Goal: Information Seeking & Learning: Find specific page/section

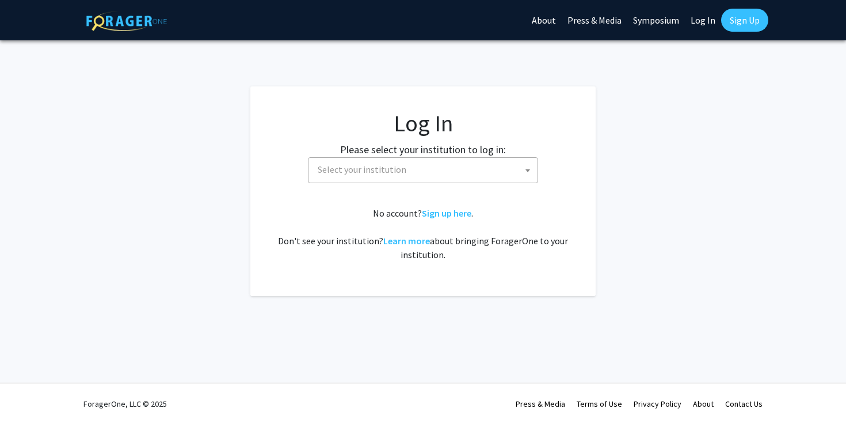
click at [343, 174] on span "Select your institution" at bounding box center [362, 169] width 89 height 12
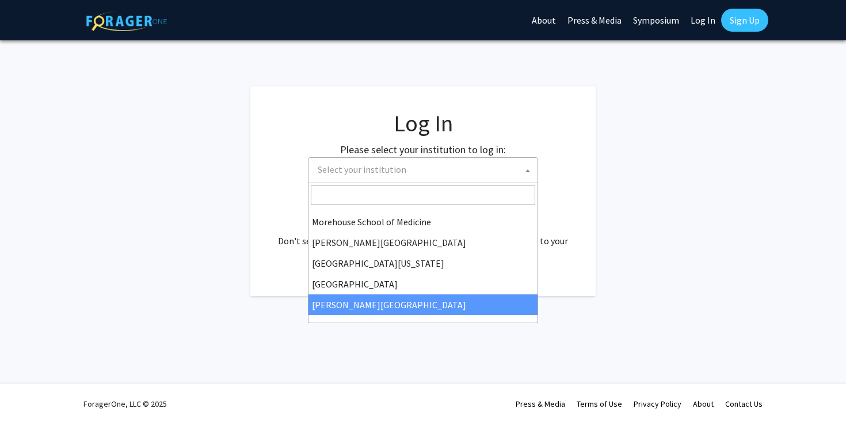
scroll to position [303, 0]
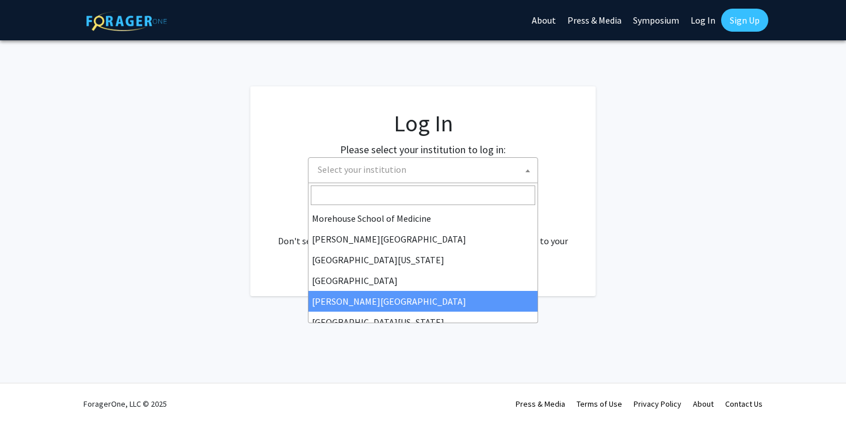
select select "24"
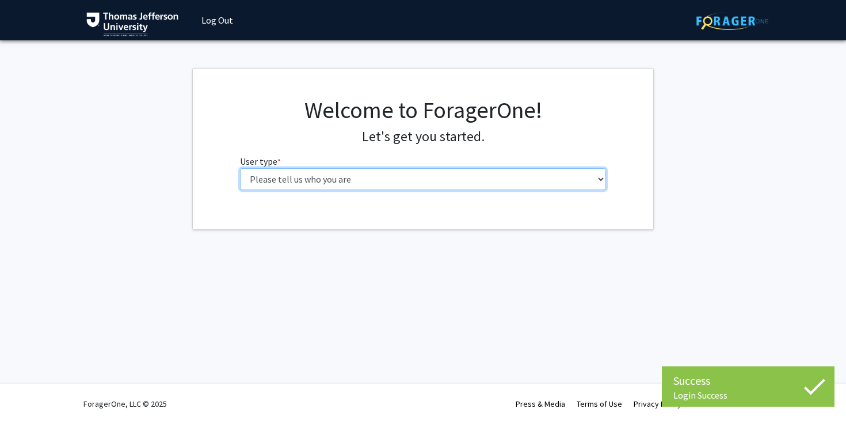
click at [448, 179] on select "Please tell us who you are Undergraduate Student Master's Student Doctoral Cand…" at bounding box center [423, 179] width 367 height 22
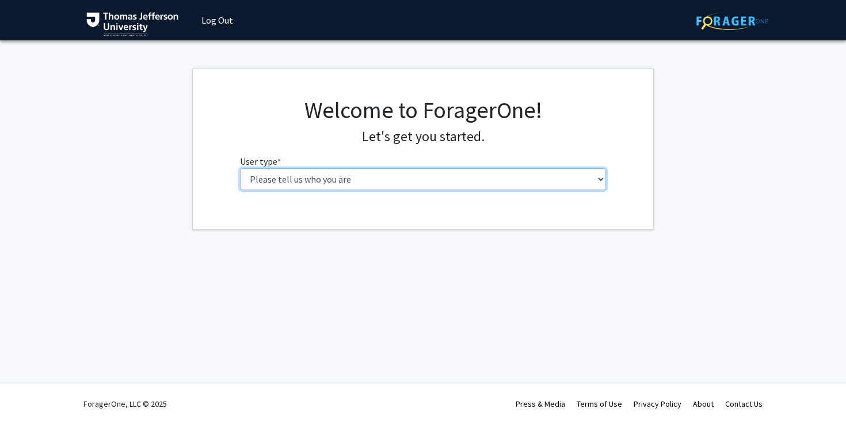
select select "3: doc"
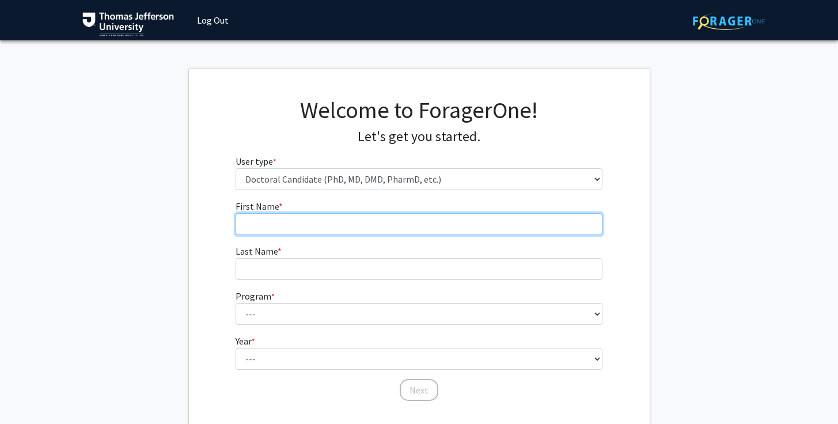
click at [442, 233] on input "First Name * required" at bounding box center [418, 224] width 367 height 22
type input "Tina"
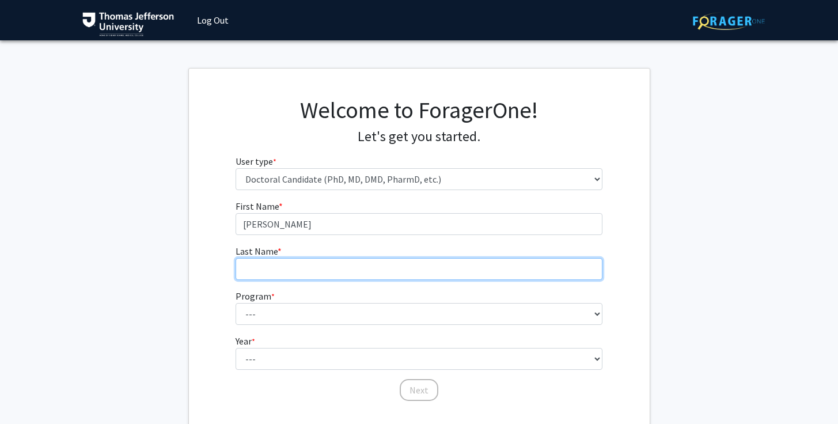
type input "Hashemi"
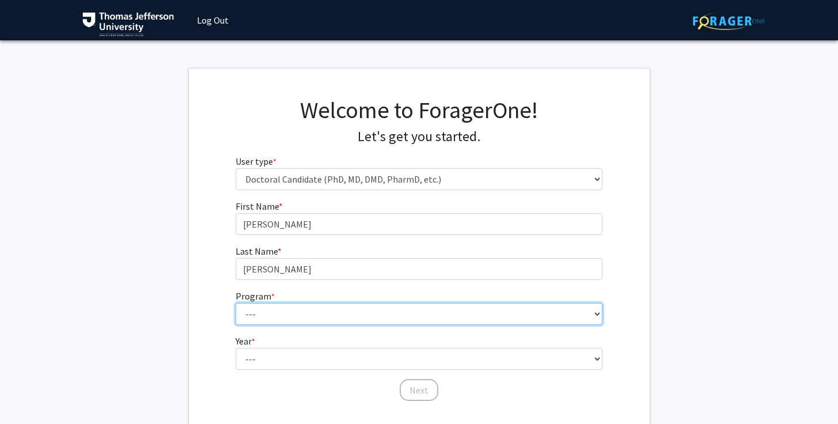
click at [351, 319] on select "--- Accelerated 3+3 BS in Health Sciences/Doctor of Occupational Therapy Accele…" at bounding box center [418, 314] width 367 height 22
select select "35: 815"
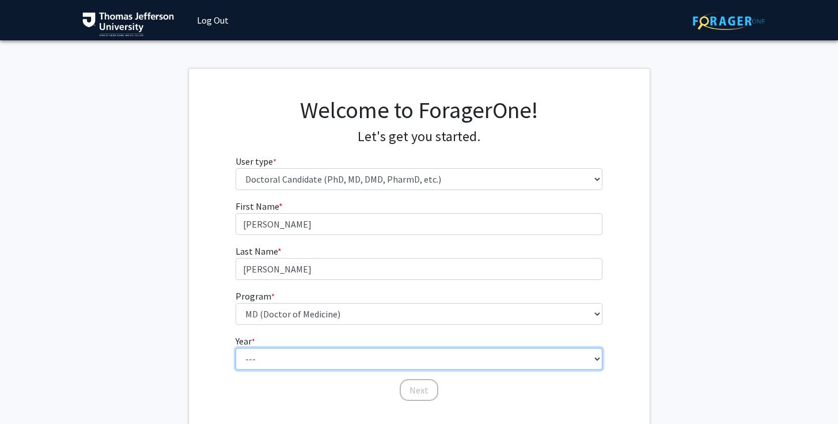
click at [331, 360] on select "--- First Year Second Year Third Year Fourth Year Fifth Year Sixth Year Seventh…" at bounding box center [418, 359] width 367 height 22
select select "1: first_year"
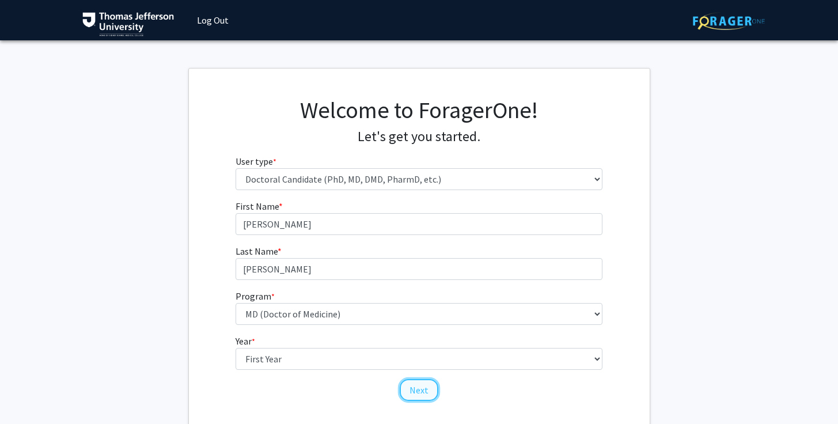
click at [414, 391] on button "Next" at bounding box center [419, 390] width 39 height 22
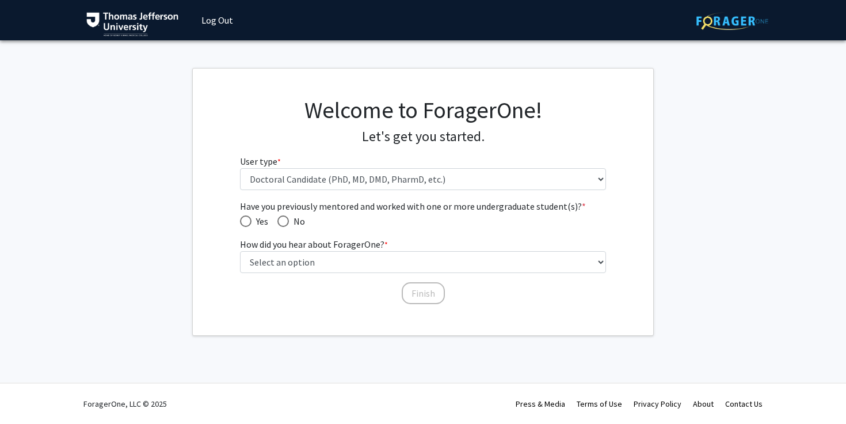
click at [287, 222] on span "Have you previously mentored and worked with one or more undergraduate student(…" at bounding box center [283, 221] width 12 height 12
click at [287, 222] on input "No" at bounding box center [283, 221] width 12 height 12
radio input "true"
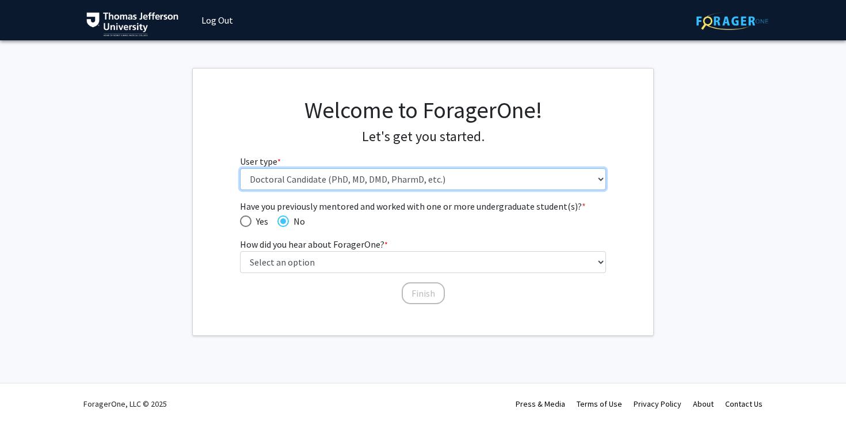
click at [451, 172] on select "Please tell us who you are Undergraduate Student Master's Student Doctoral Cand…" at bounding box center [423, 179] width 367 height 22
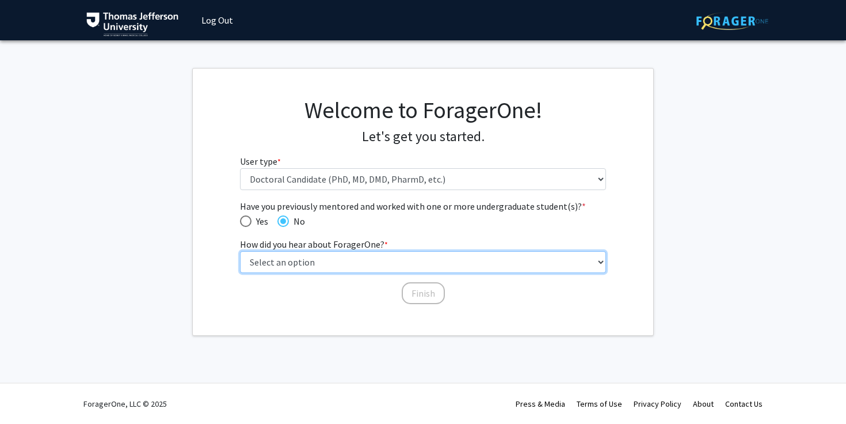
click at [374, 261] on select "Select an option Peer/student recommendation Faculty/staff recommendation Unive…" at bounding box center [423, 262] width 367 height 22
select select "2: faculty_recommendation"
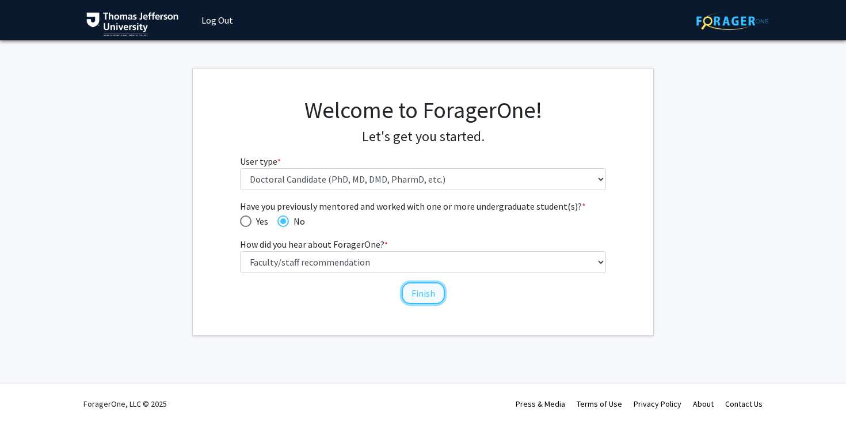
click at [432, 298] on button "Finish" at bounding box center [423, 293] width 43 height 22
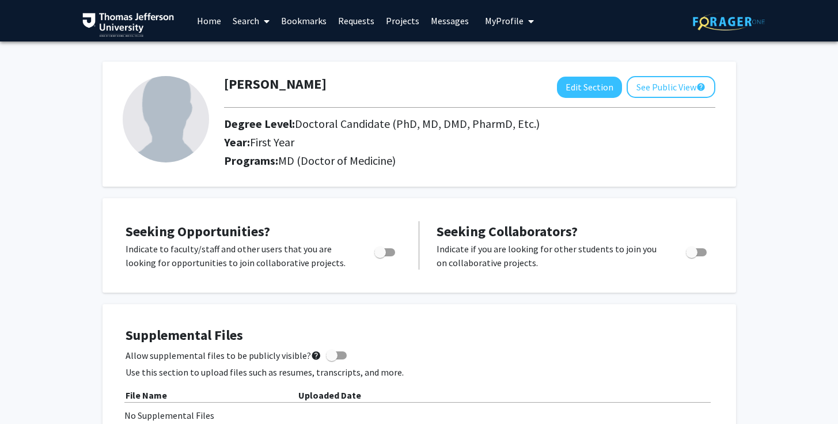
click at [253, 28] on link "Search" at bounding box center [251, 21] width 48 height 40
click at [398, 24] on link "Projects" at bounding box center [402, 21] width 45 height 40
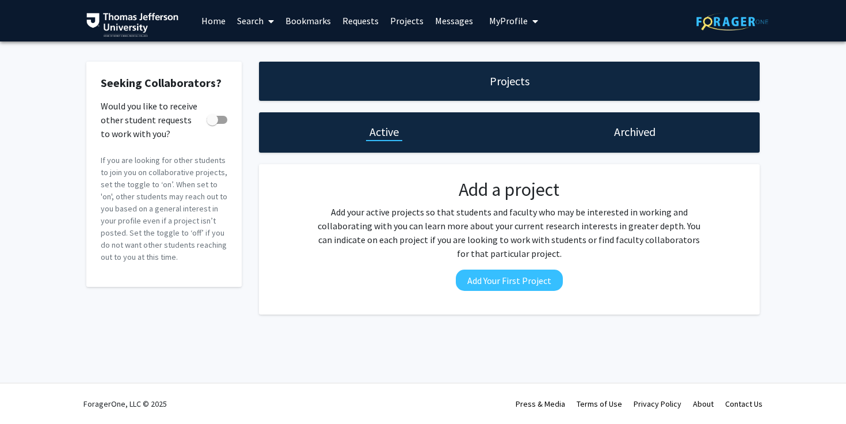
click at [139, 24] on img at bounding box center [132, 25] width 92 height 24
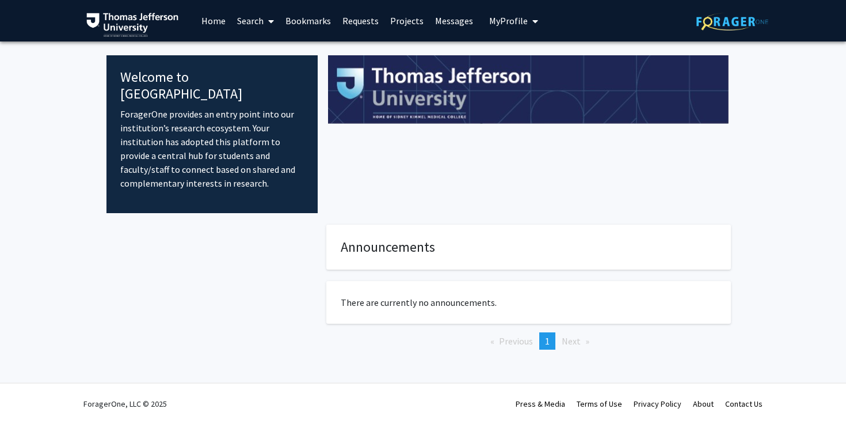
click at [248, 26] on link "Search" at bounding box center [255, 21] width 48 height 40
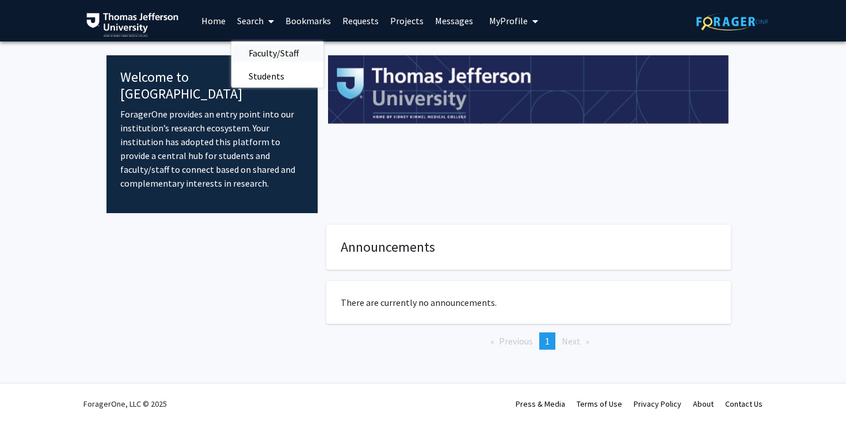
click at [260, 45] on span "Faculty/Staff" at bounding box center [273, 52] width 85 height 23
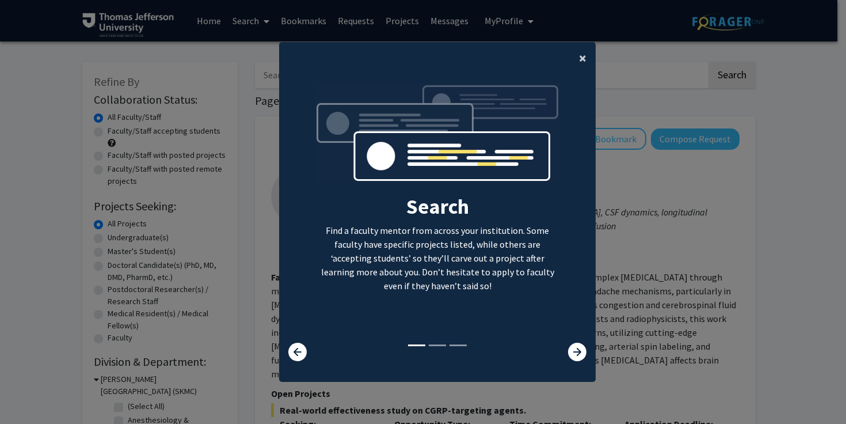
click at [583, 56] on button "×" at bounding box center [583, 58] width 26 height 32
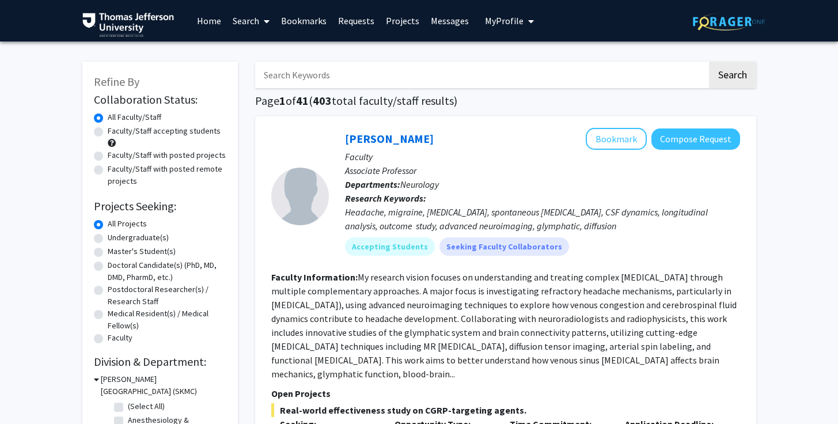
scroll to position [14, 0]
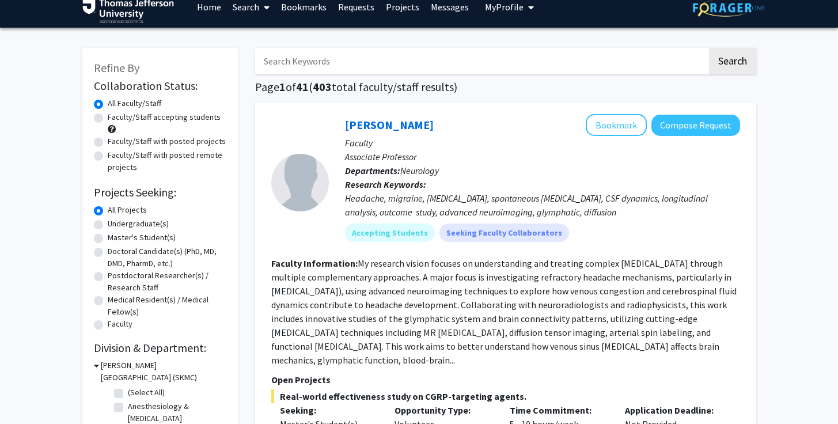
click at [108, 253] on label "Doctoral Candidate(s) (PhD, MD, DMD, PharmD, etc.)" at bounding box center [167, 257] width 119 height 24
click at [108, 253] on input "Doctoral Candidate(s) (PhD, MD, DMD, PharmD, etc.)" at bounding box center [111, 248] width 7 height 7
radio input "true"
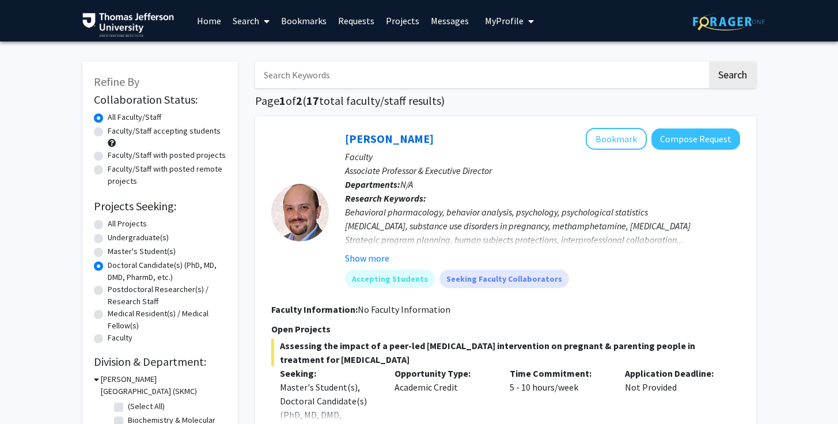
click at [124, 220] on label "All Projects" at bounding box center [127, 224] width 39 height 12
click at [115, 220] on input "All Projects" at bounding box center [111, 221] width 7 height 7
radio input "true"
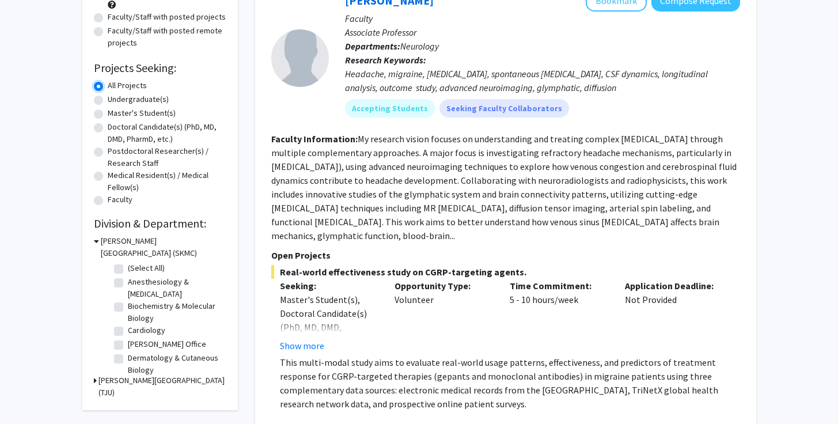
scroll to position [48, 0]
click at [184, 302] on fg-checkbox "Dean's Office Dean's Office" at bounding box center [168, 297] width 109 height 14
click at [128, 307] on label "Psychiatry & Human Behavior" at bounding box center [176, 295] width 96 height 24
click at [128, 290] on input "Psychiatry & Human Behavior" at bounding box center [131, 286] width 7 height 7
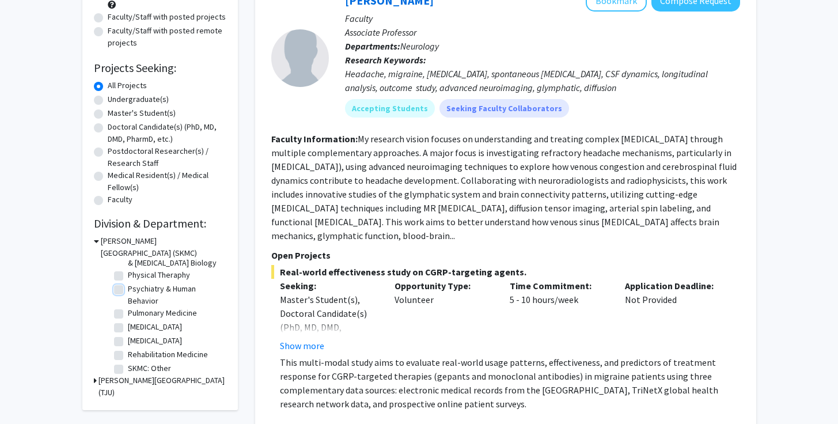
checkbox input "true"
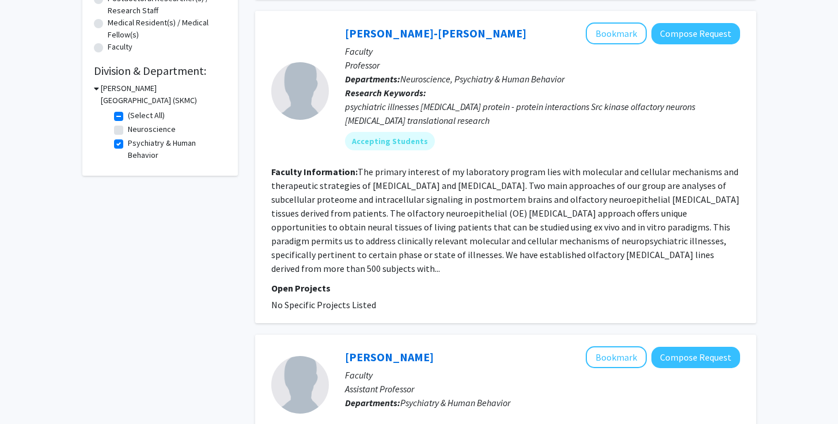
scroll to position [291, 0]
click at [128, 131] on label "Neuroscience" at bounding box center [152, 129] width 48 height 12
click at [128, 130] on input "Neuroscience" at bounding box center [131, 126] width 7 height 7
checkbox input "true"
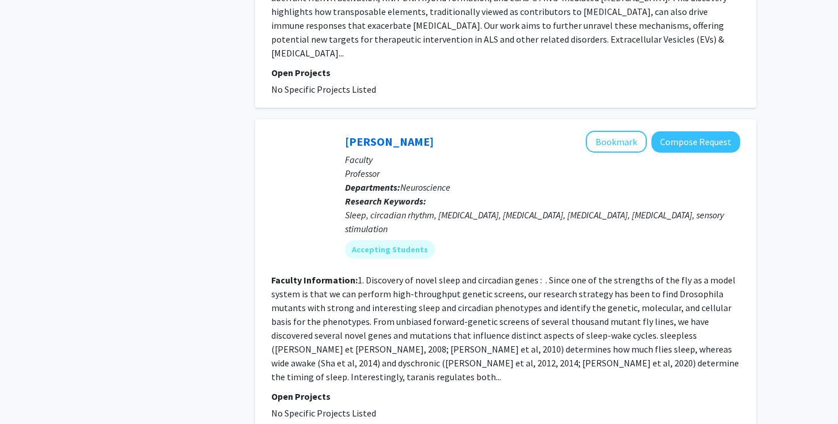
scroll to position [1936, 0]
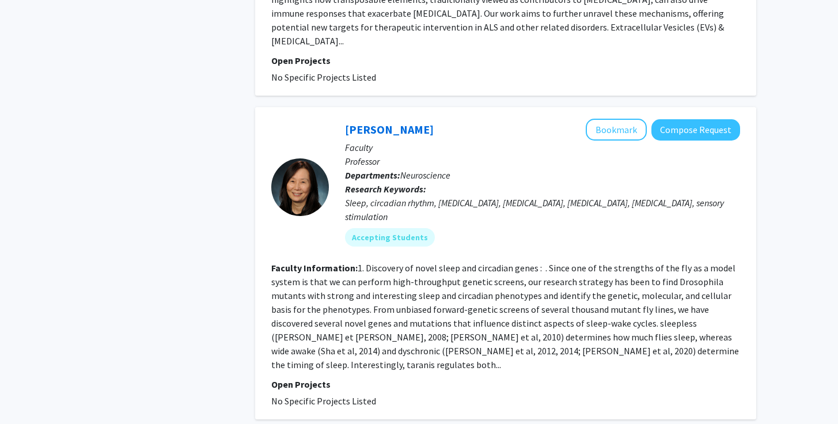
click at [386, 262] on fg-read-more "1. Discovery of novel sleep and circadian genes : . Since one of the strengths …" at bounding box center [504, 316] width 467 height 108
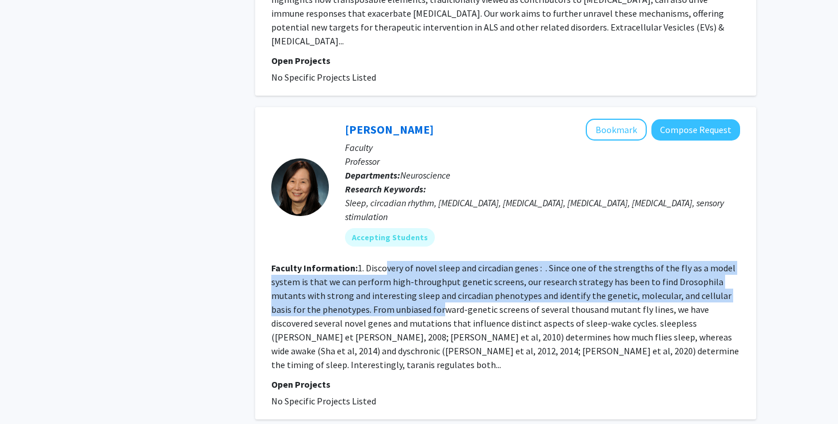
drag, startPoint x: 386, startPoint y: 227, endPoint x: 393, endPoint y: 263, distance: 35.8
click at [393, 263] on fg-read-more "1. Discovery of novel sleep and circadian genes : . Since one of the strengths …" at bounding box center [504, 316] width 467 height 108
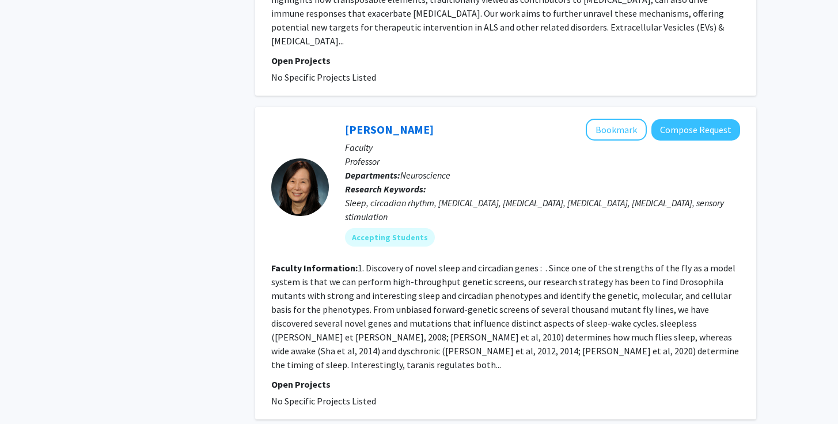
click at [394, 268] on fg-read-more "1. Discovery of novel sleep and circadian genes : . Since one of the strengths …" at bounding box center [504, 316] width 467 height 108
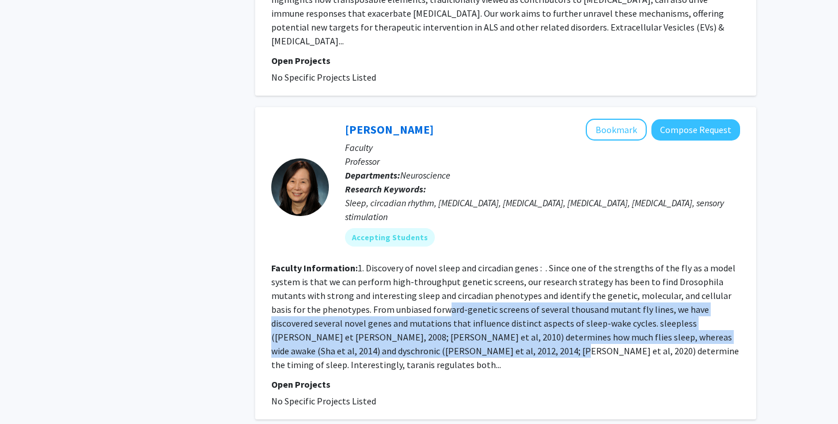
drag, startPoint x: 394, startPoint y: 268, endPoint x: 400, endPoint y: 306, distance: 38.3
click at [400, 306] on fg-read-more "1. Discovery of novel sleep and circadian genes : . Since one of the strengths …" at bounding box center [504, 316] width 467 height 108
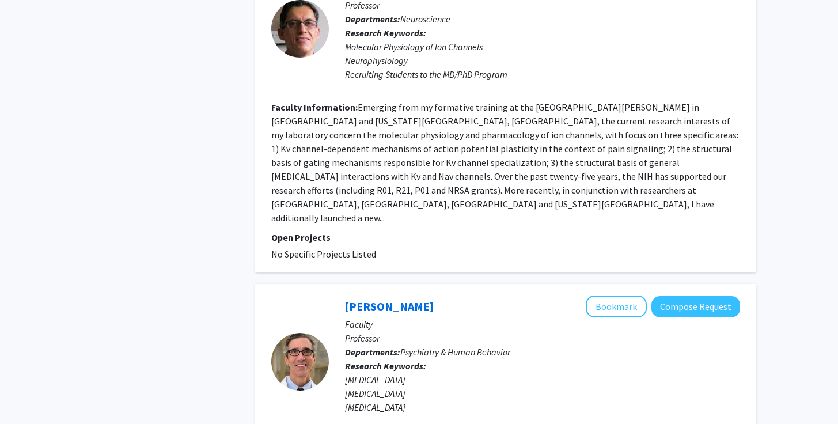
scroll to position [2540, 0]
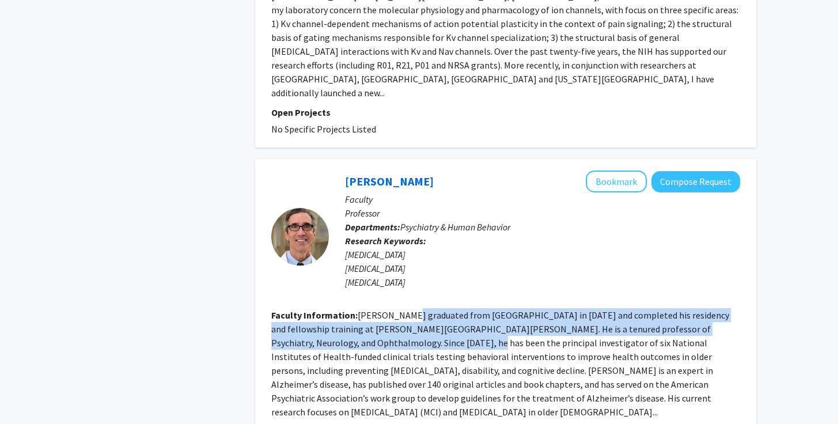
drag, startPoint x: 401, startPoint y: 233, endPoint x: 400, endPoint y: 259, distance: 26.5
click at [400, 309] on fg-read-more "Dr. Rovner graduated from Jefferson Medical College in 1980 and completed his r…" at bounding box center [500, 363] width 458 height 108
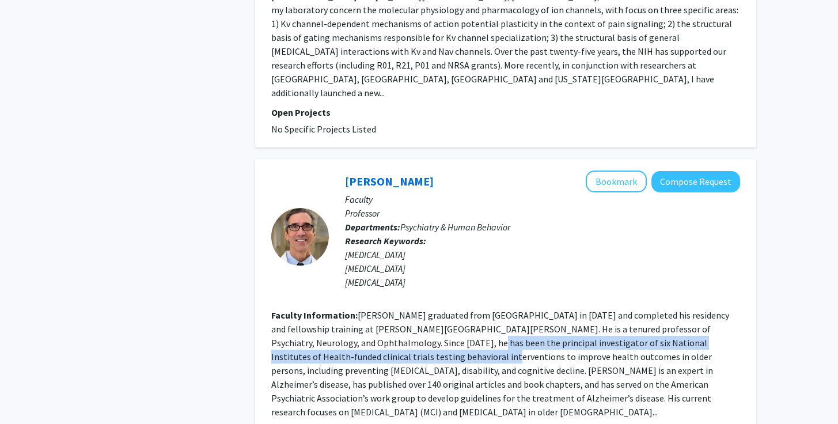
drag, startPoint x: 400, startPoint y: 258, endPoint x: 402, endPoint y: 273, distance: 15.1
click at [402, 309] on fg-read-more "Dr. Rovner graduated from Jefferson Medical College in 1980 and completed his r…" at bounding box center [500, 363] width 458 height 108
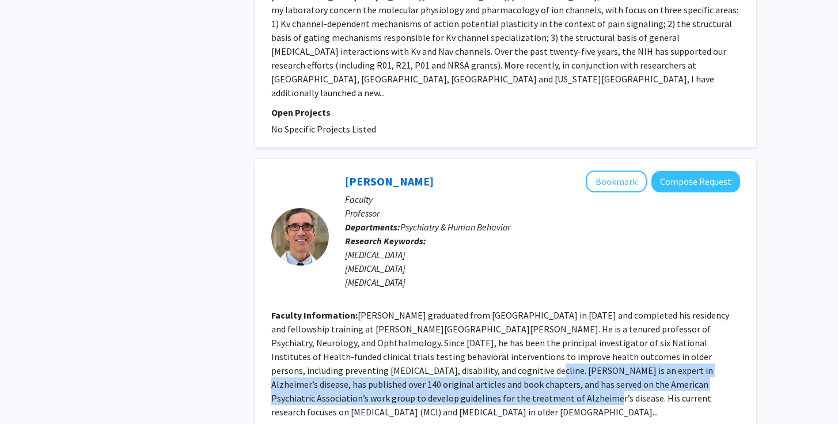
drag, startPoint x: 403, startPoint y: 290, endPoint x: 403, endPoint y: 313, distance: 22.5
click at [403, 313] on fg-read-more "Dr. Rovner graduated from Jefferson Medical College in 1980 and completed his r…" at bounding box center [500, 363] width 458 height 108
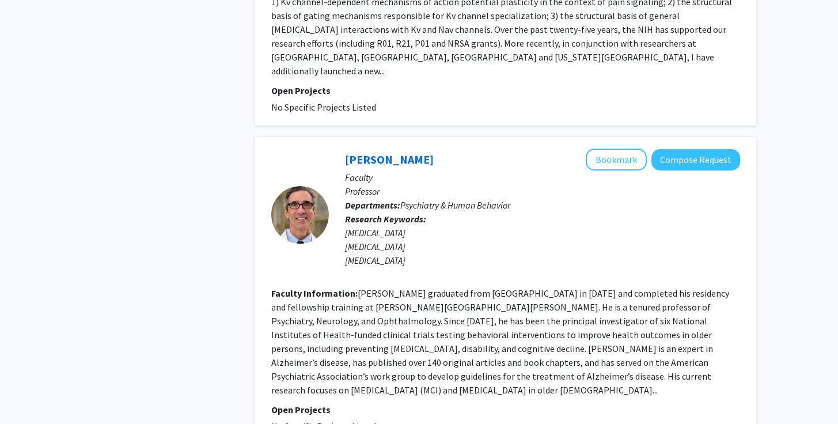
scroll to position [2568, 0]
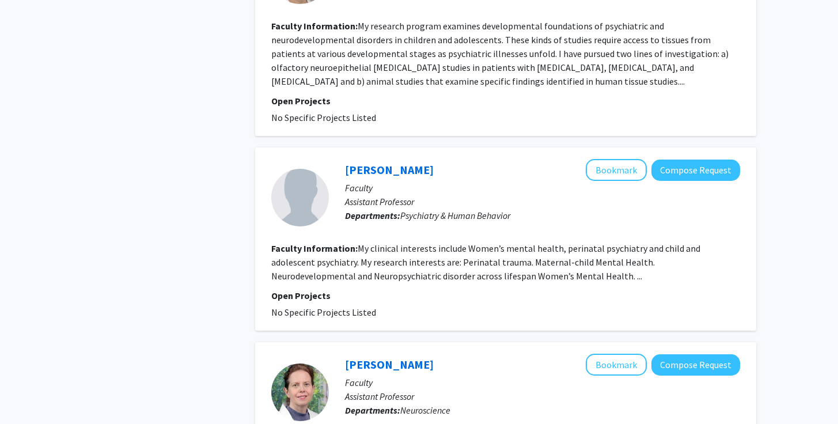
scroll to position [1174, 0]
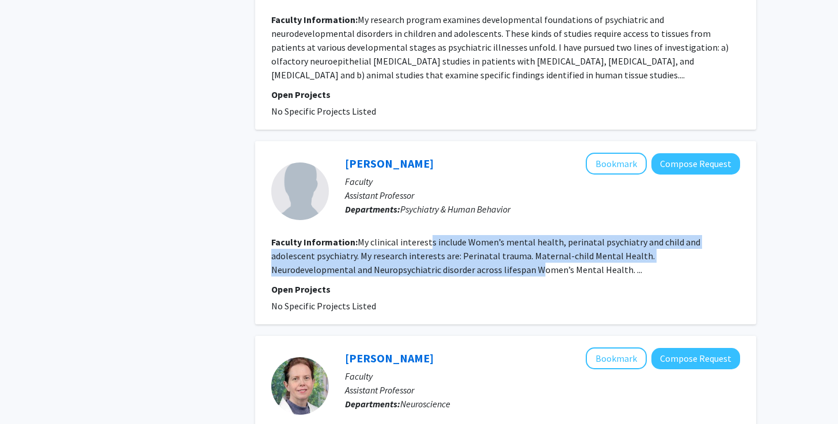
drag, startPoint x: 425, startPoint y: 198, endPoint x: 440, endPoint y: 233, distance: 38.2
click at [440, 235] on section "Faculty Information: My clinical interests include Women’s mental health, perin…" at bounding box center [505, 255] width 469 height 41
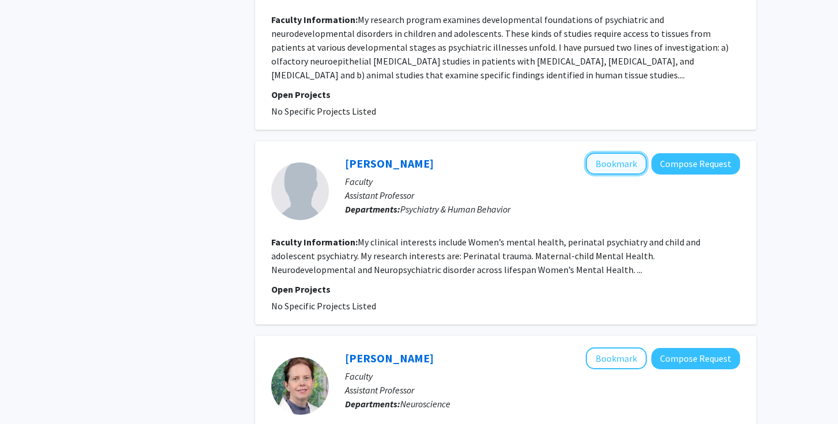
click at [628, 153] on button "Bookmark" at bounding box center [615, 164] width 61 height 22
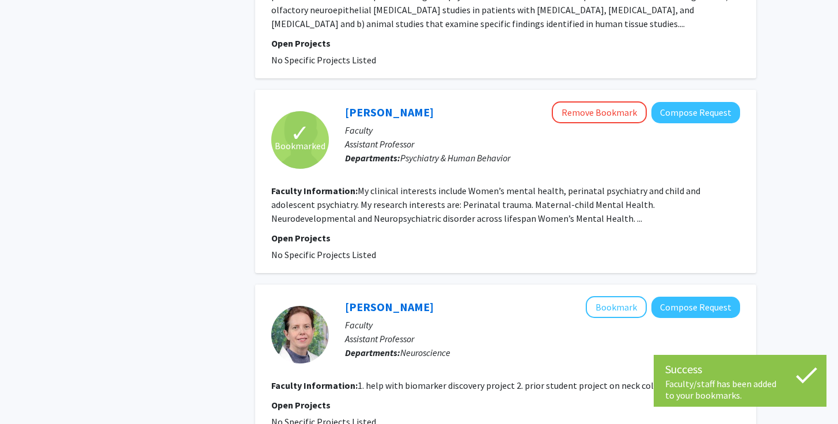
scroll to position [1226, 0]
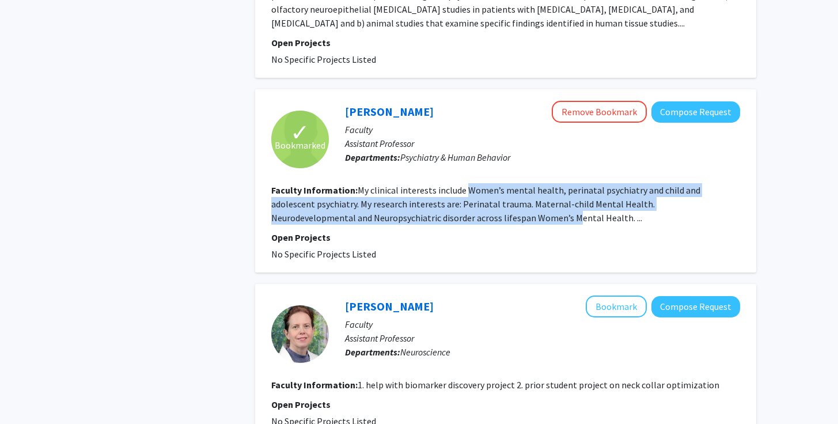
drag, startPoint x: 466, startPoint y: 147, endPoint x: 471, endPoint y: 174, distance: 28.2
click at [471, 184] on fg-read-more "My clinical interests include Women’s mental health, perinatal psychiatry and c…" at bounding box center [485, 203] width 429 height 39
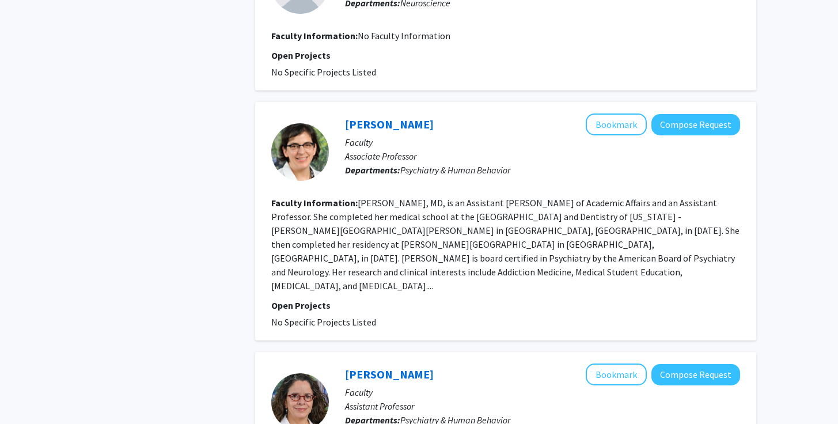
scroll to position [1740, 0]
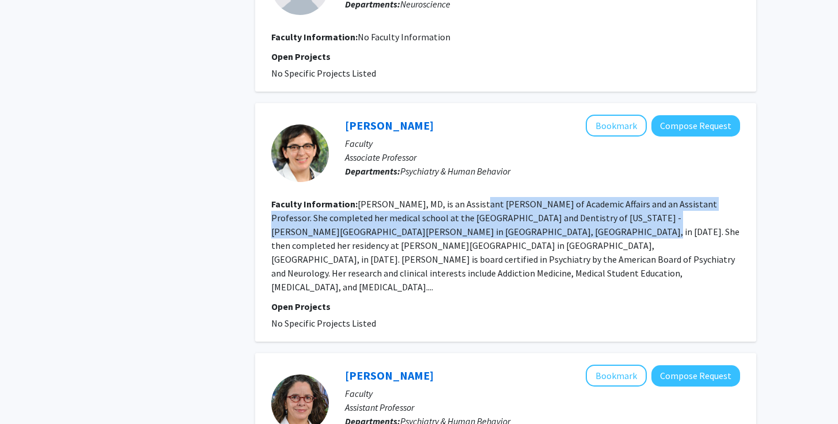
drag, startPoint x: 469, startPoint y: 161, endPoint x: 471, endPoint y: 187, distance: 25.4
click at [471, 198] on fg-read-more "Abigail Kay, MD, is an Assistant Dean of Academic Affairs and an Assistant Prof…" at bounding box center [505, 245] width 468 height 94
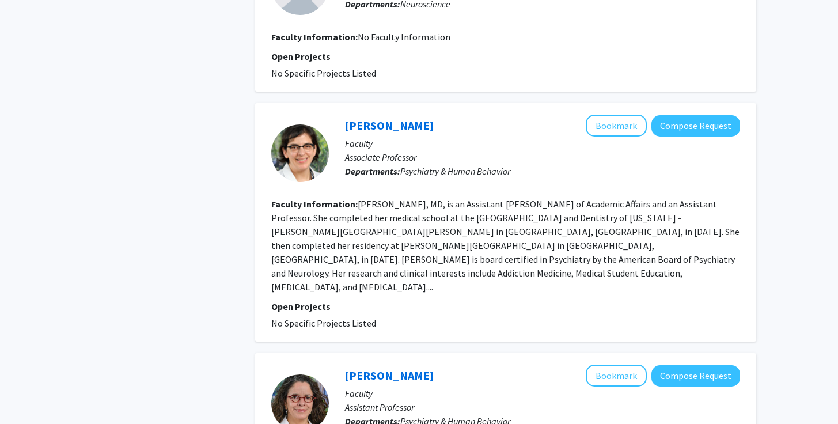
click at [473, 204] on fg-read-more "Abigail Kay, MD, is an Assistant Dean of Academic Affairs and an Assistant Prof…" at bounding box center [505, 245] width 468 height 94
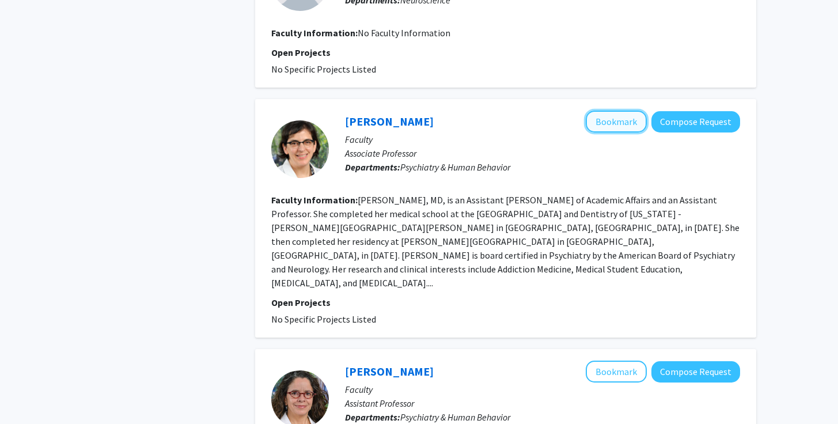
click at [613, 111] on button "Bookmark" at bounding box center [615, 122] width 61 height 22
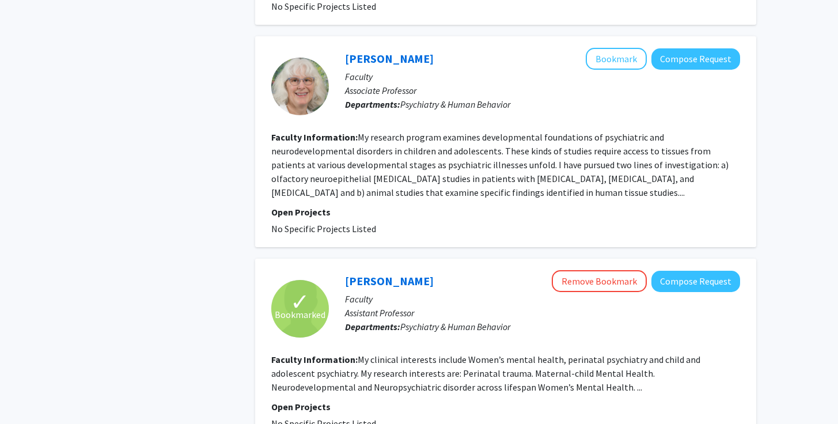
scroll to position [1056, 0]
